Goal: Task Accomplishment & Management: Use online tool/utility

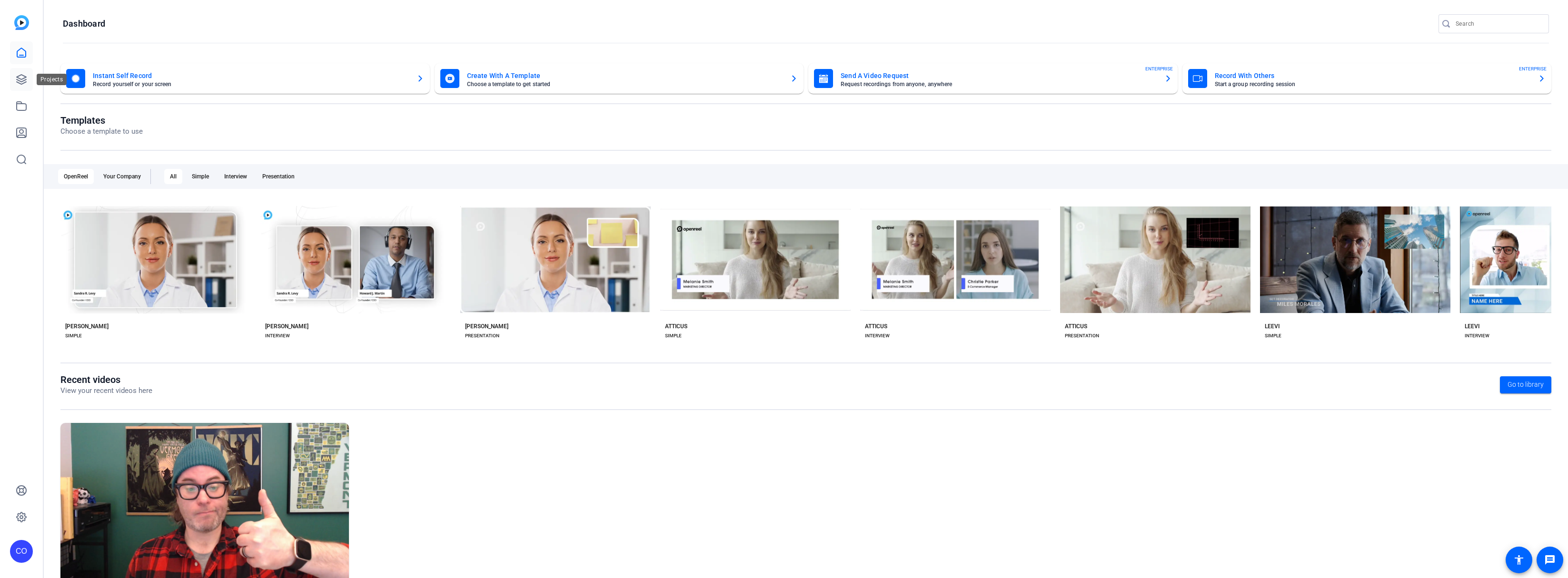
click at [19, 69] on link at bounding box center [21, 80] width 23 height 23
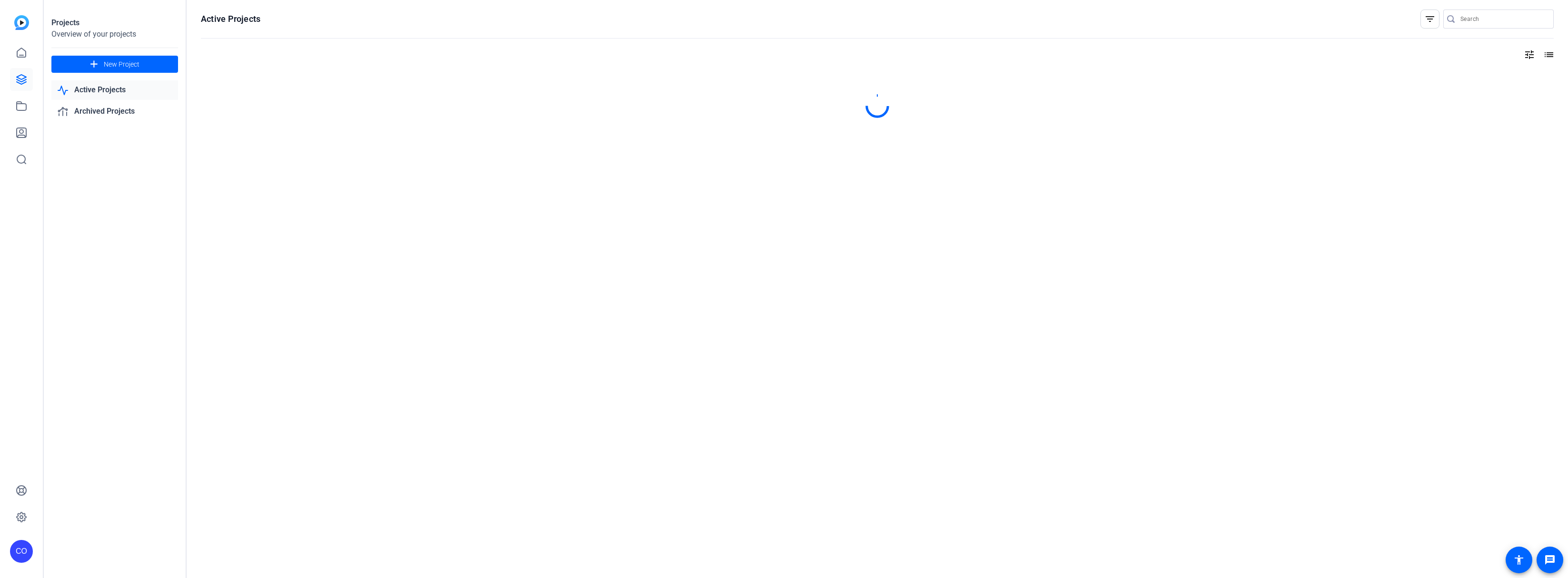
click at [21, 80] on icon at bounding box center [21, 79] width 12 height 12
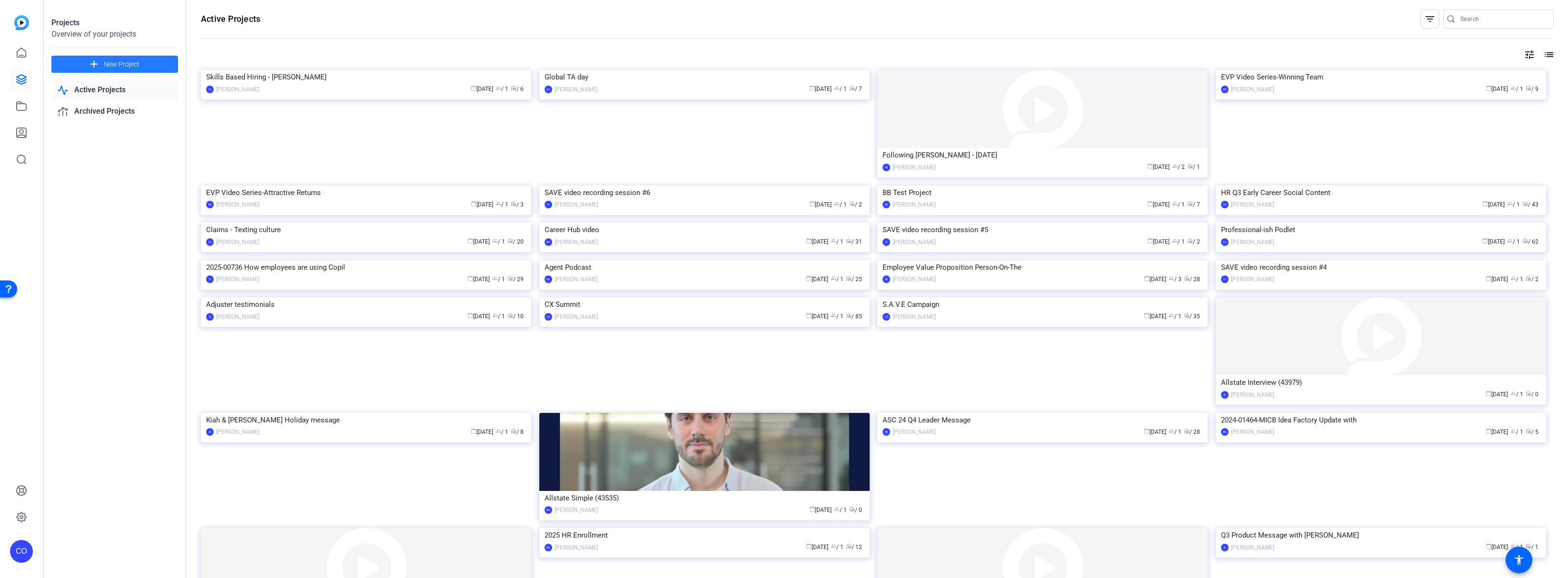
click at [102, 63] on span at bounding box center [114, 64] width 127 height 23
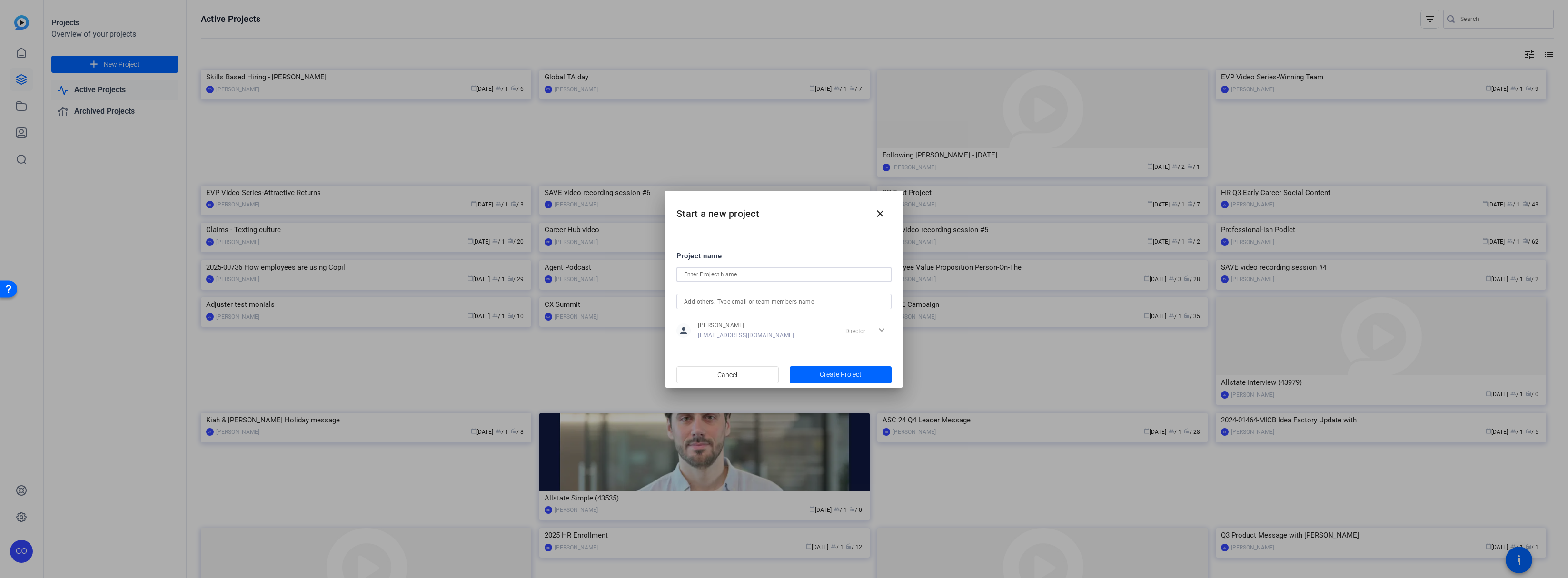
click at [710, 272] on input at bounding box center [784, 274] width 200 height 12
click at [699, 273] on input "HR Q 4" at bounding box center [784, 274] width 200 height 12
click at [715, 276] on input "HR Q4" at bounding box center [784, 274] width 200 height 12
type input "HR Q4 Early Career Social Content"
click at [832, 371] on span "Create Project" at bounding box center [841, 375] width 42 height 10
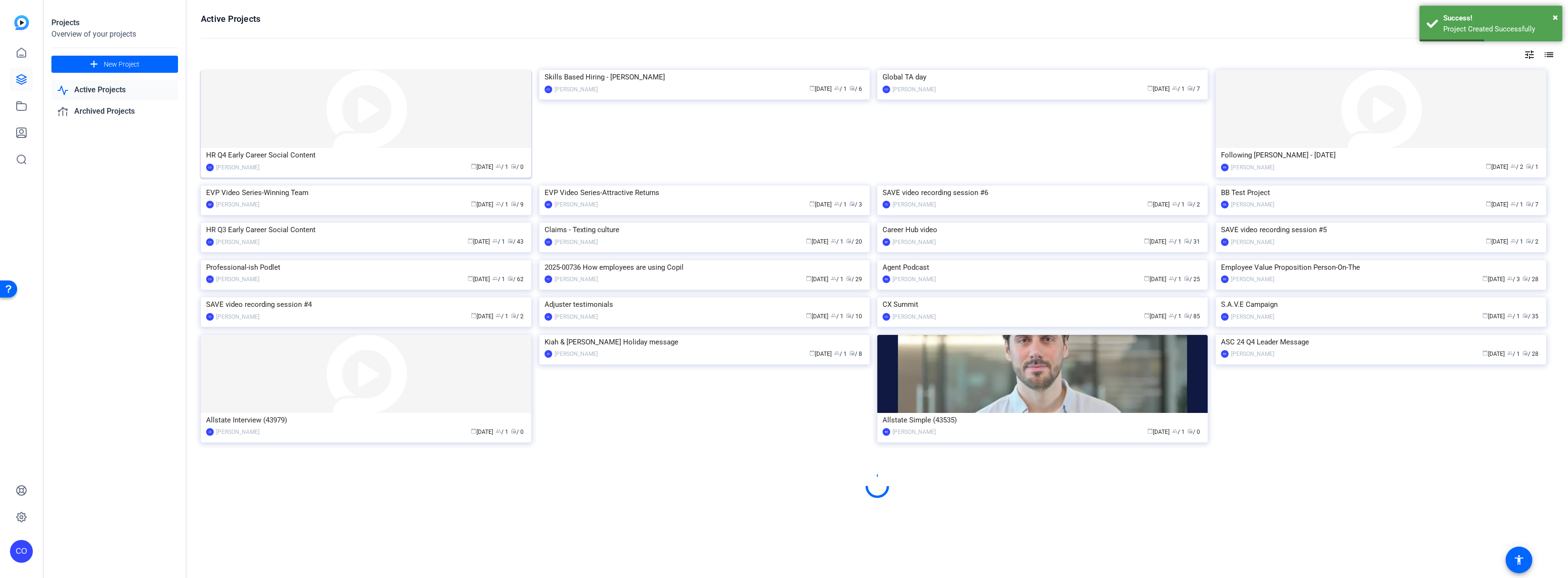
click at [333, 160] on div "HR Q4 Early Career Social Content" at bounding box center [366, 155] width 320 height 14
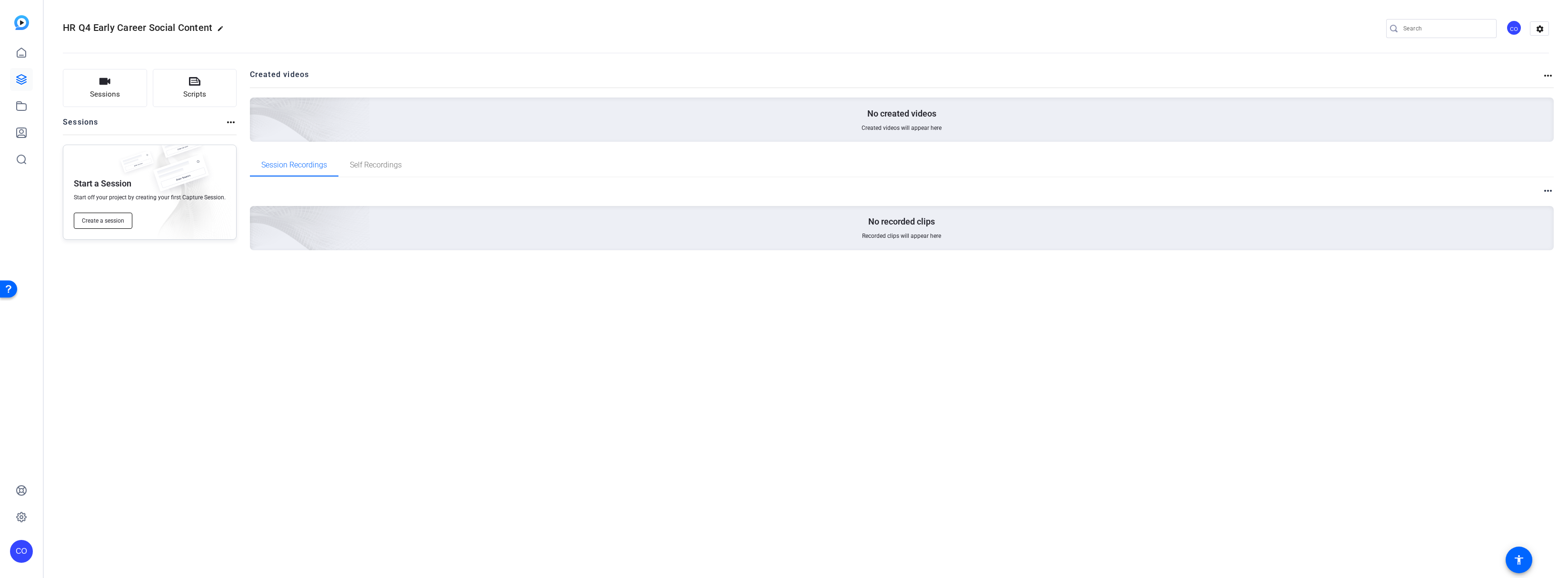
click at [121, 221] on span "Create a session" at bounding box center [103, 221] width 43 height 8
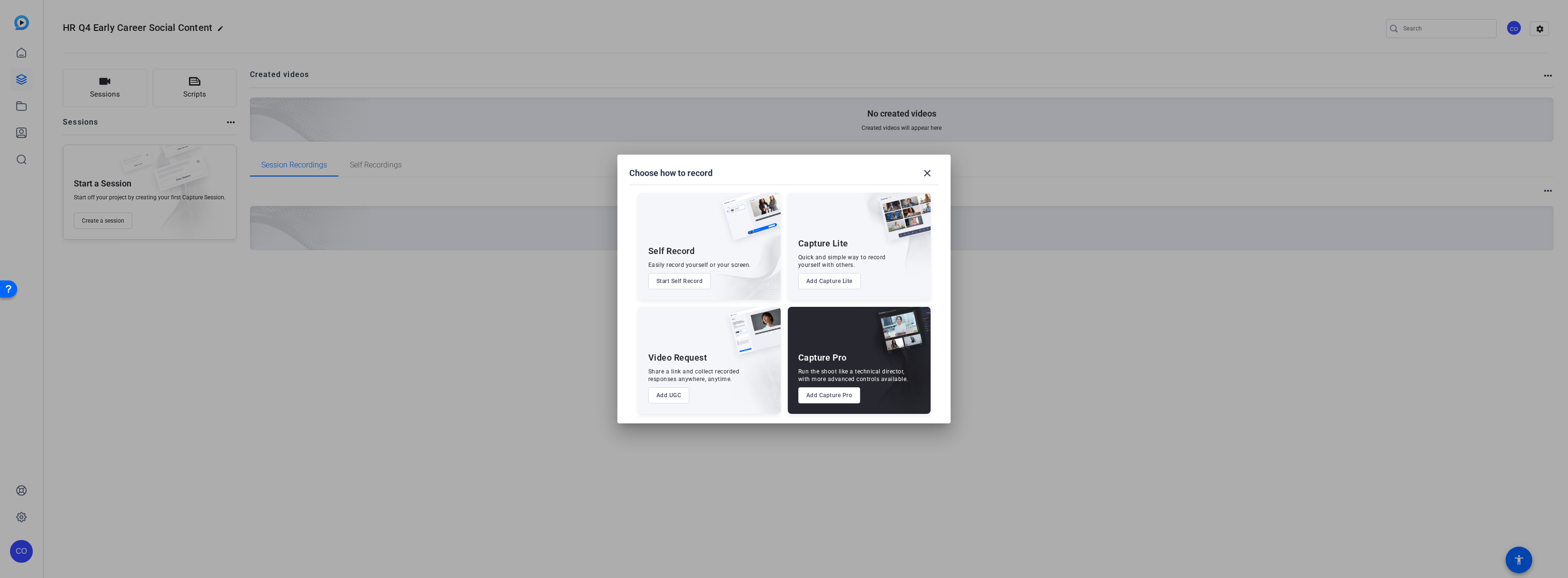
click at [830, 398] on button "Add Capture Pro" at bounding box center [829, 395] width 62 height 16
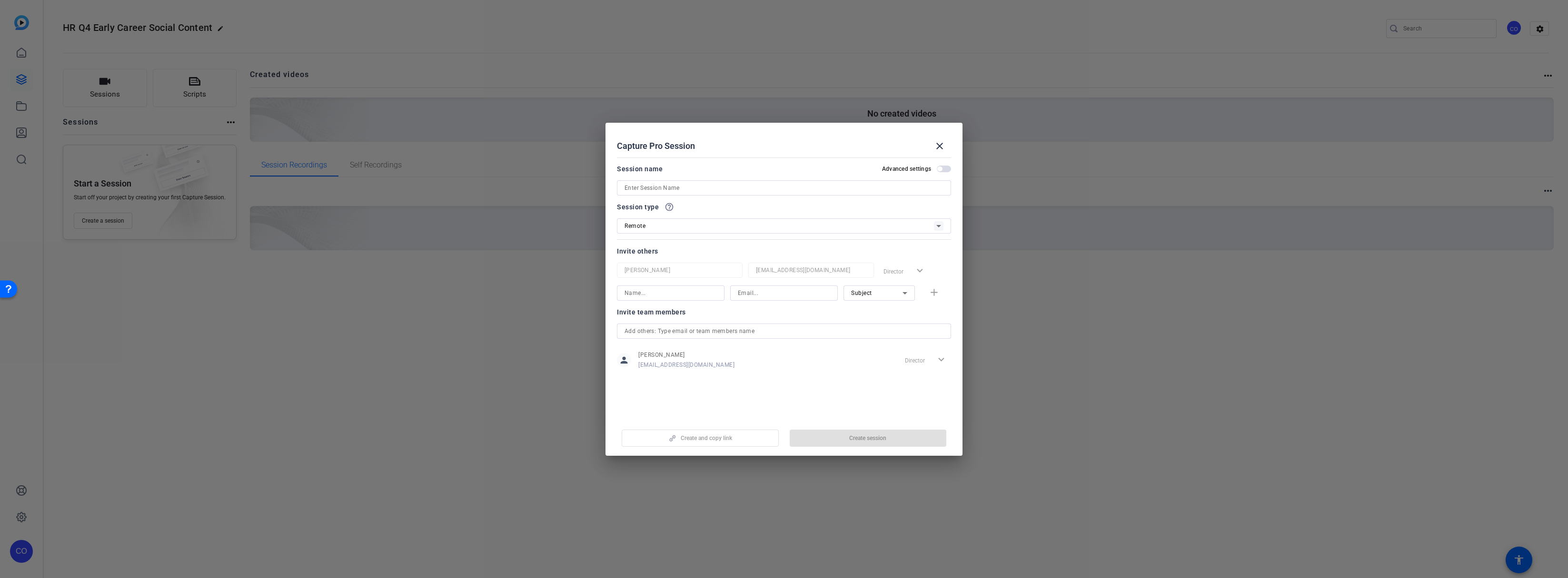
click at [681, 190] on input at bounding box center [784, 188] width 319 height 12
paste input "Innovation – Intrapreneurs at Allstate Video"
type input "Innovation – Intrapreneurs at Allstate Video"
click at [879, 441] on span "Create session" at bounding box center [867, 438] width 37 height 8
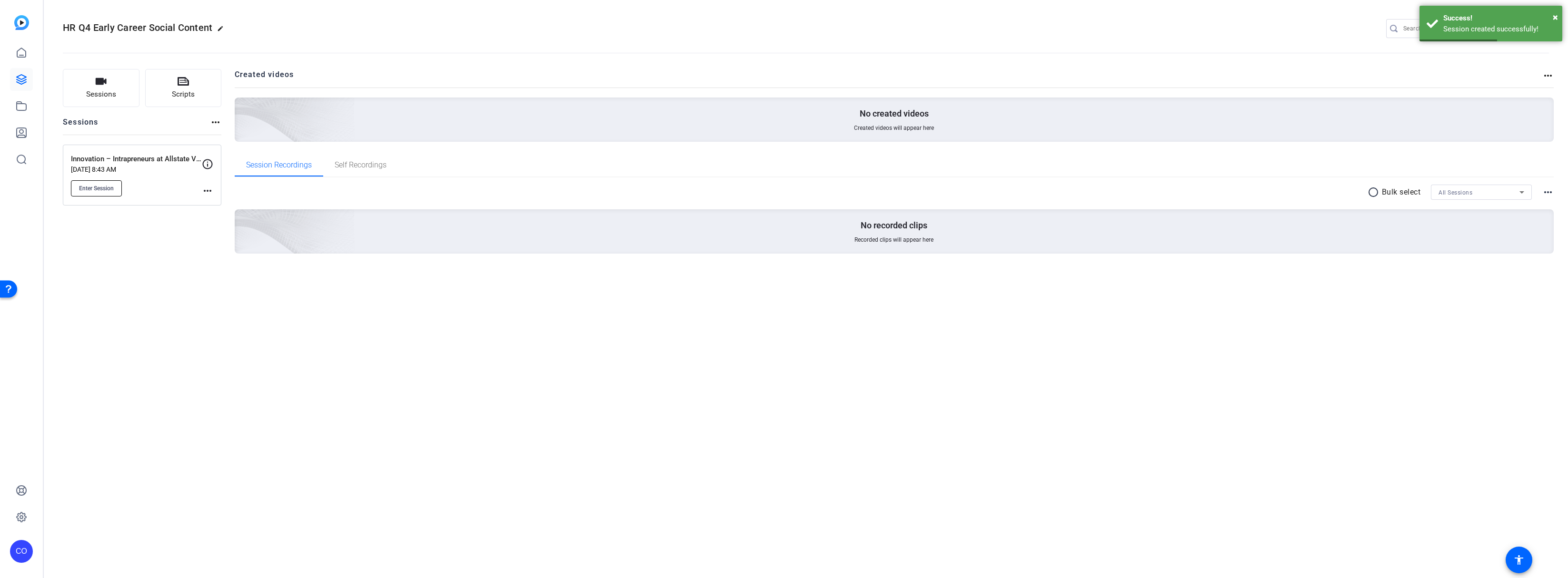
click at [110, 190] on span "Enter Session" at bounding box center [96, 188] width 35 height 8
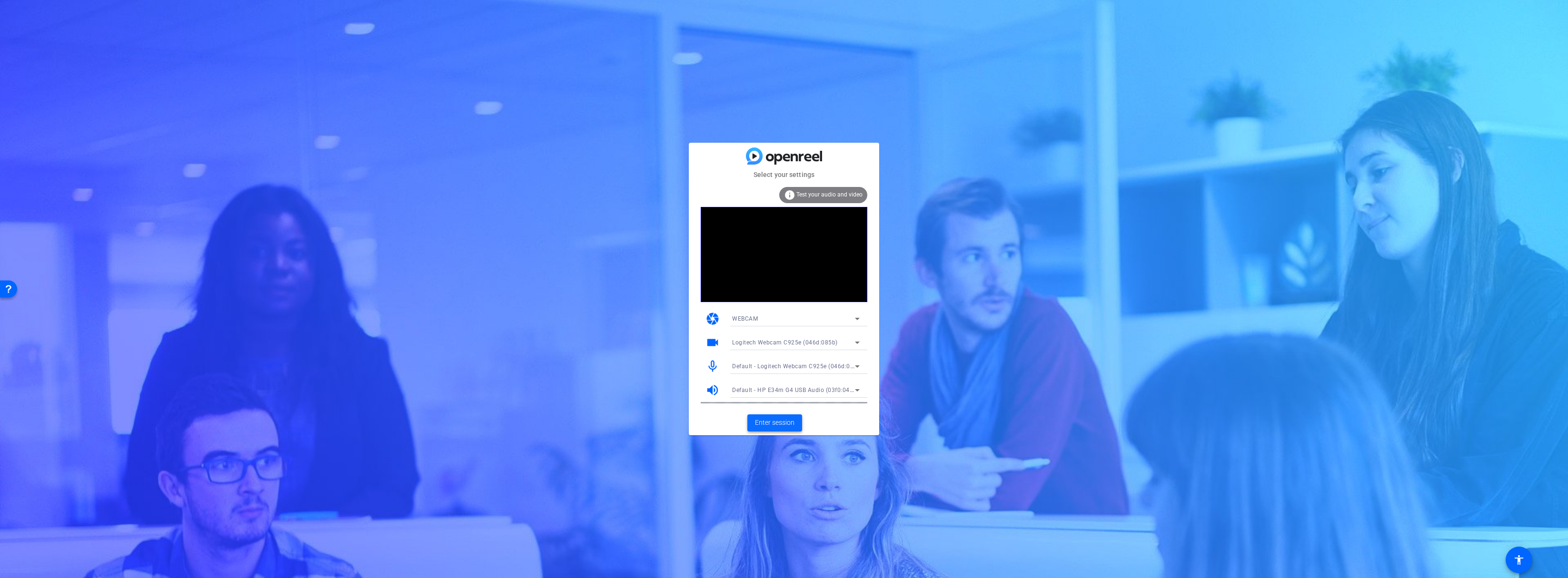
click at [774, 425] on span "Enter session" at bounding box center [774, 423] width 40 height 10
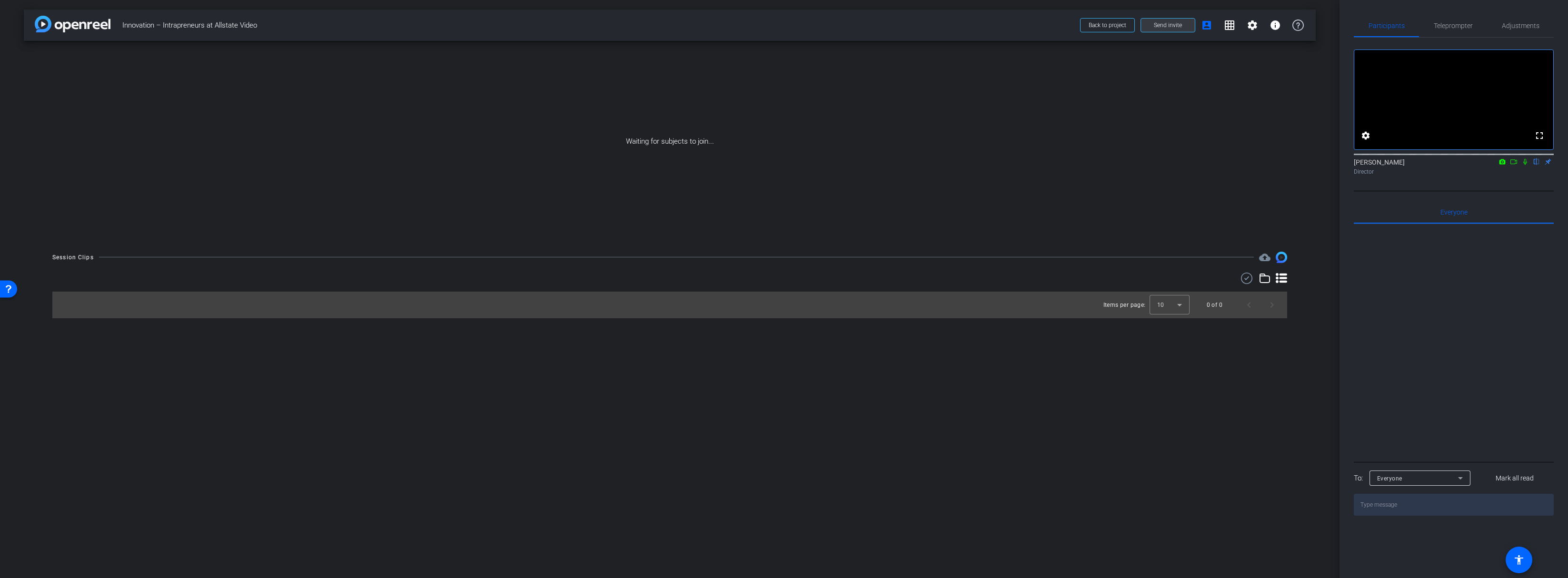
click at [1166, 23] on span "Send invite" at bounding box center [1168, 25] width 28 height 8
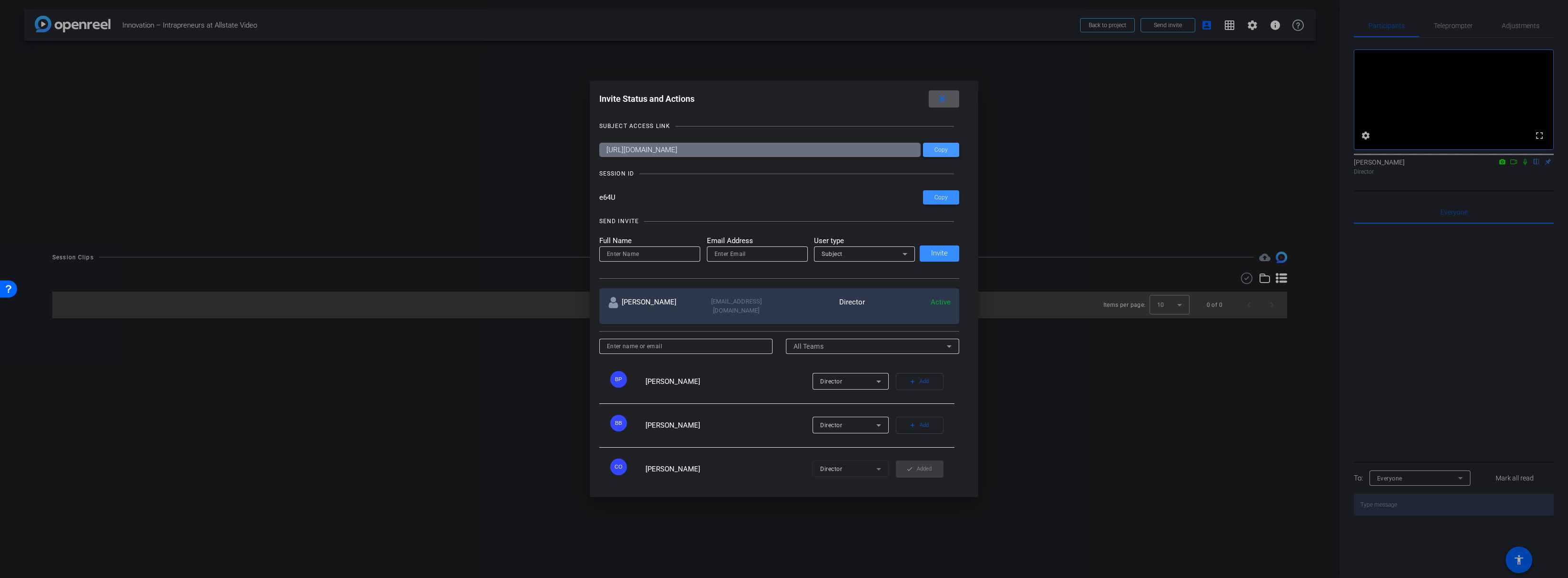
click at [942, 153] on span "Copy" at bounding box center [941, 150] width 13 height 7
